Goal: Navigation & Orientation: Find specific page/section

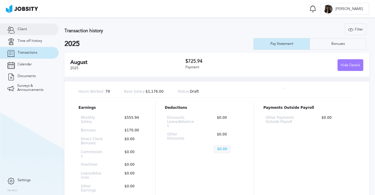
click at [30, 31] on link "Client" at bounding box center [29, 29] width 59 height 12
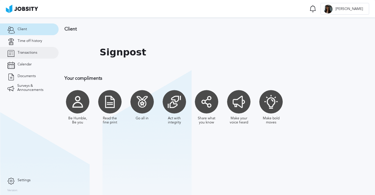
click at [28, 51] on span "Transactions" at bounding box center [28, 53] width 20 height 4
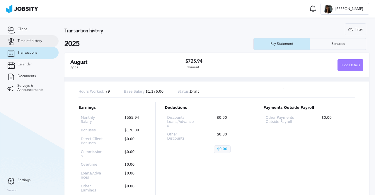
click at [27, 42] on span "Time off history" at bounding box center [30, 41] width 25 height 4
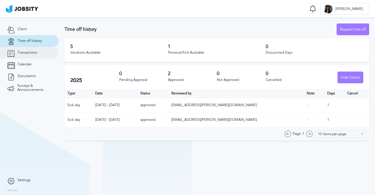
click at [29, 51] on span "Transactions" at bounding box center [28, 53] width 20 height 4
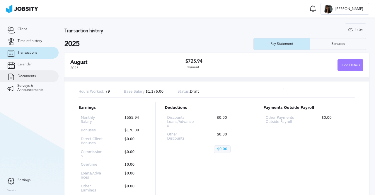
click at [27, 72] on link "Documents" at bounding box center [29, 76] width 59 height 12
